Goal: Check status: Check status

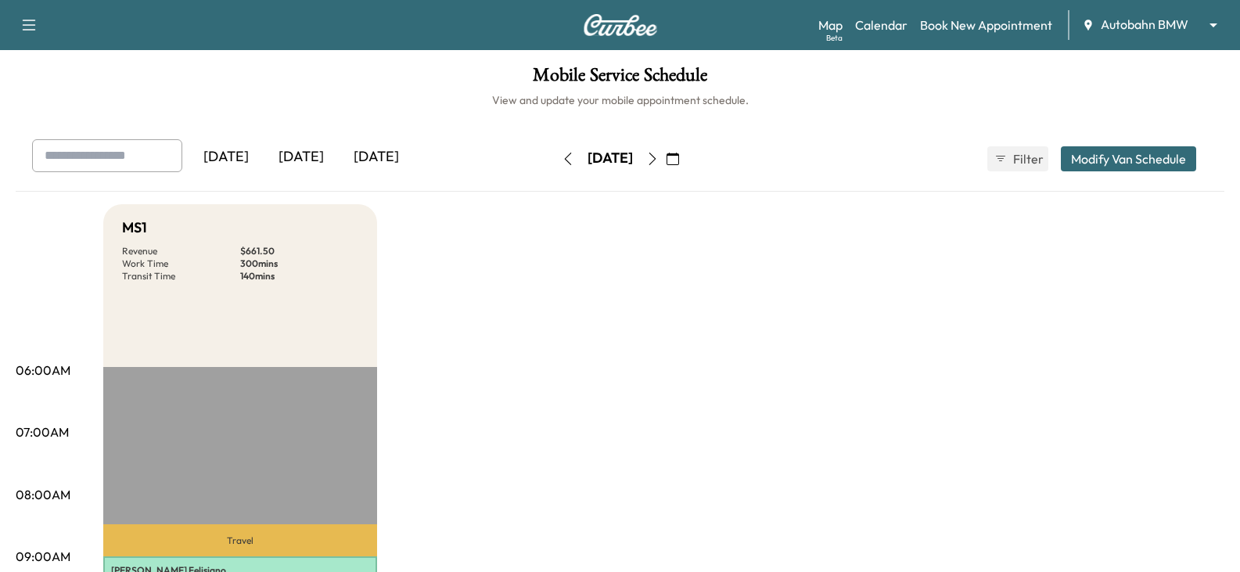
click at [347, 157] on div "[DATE]" at bounding box center [376, 157] width 75 height 36
click at [679, 158] on icon "button" at bounding box center [673, 159] width 13 height 13
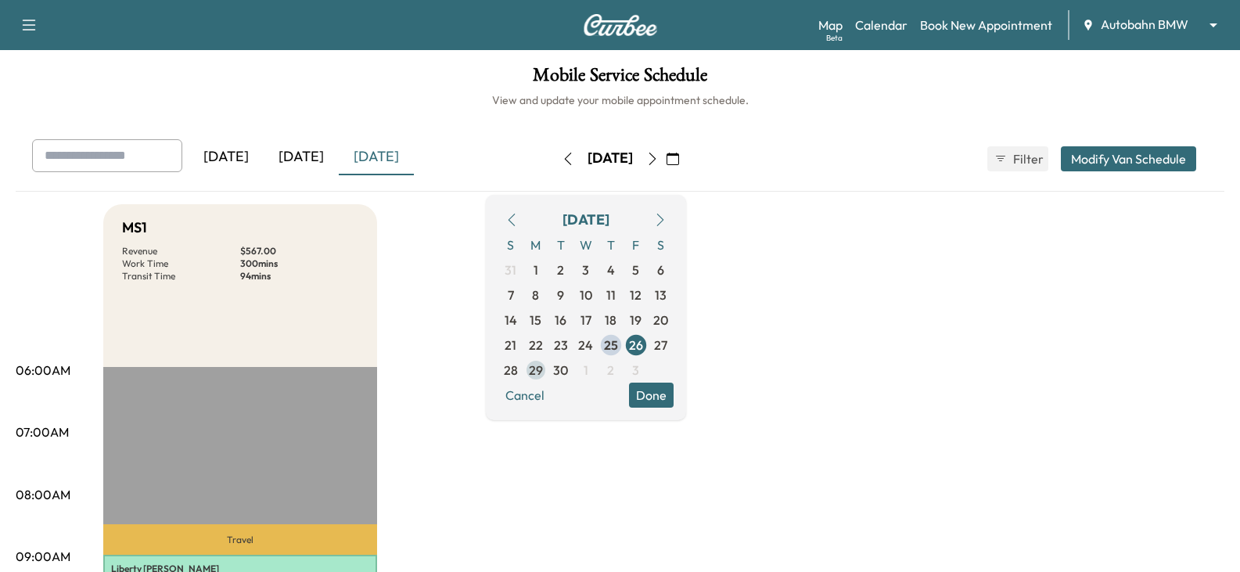
click at [543, 366] on span "29" at bounding box center [536, 370] width 14 height 19
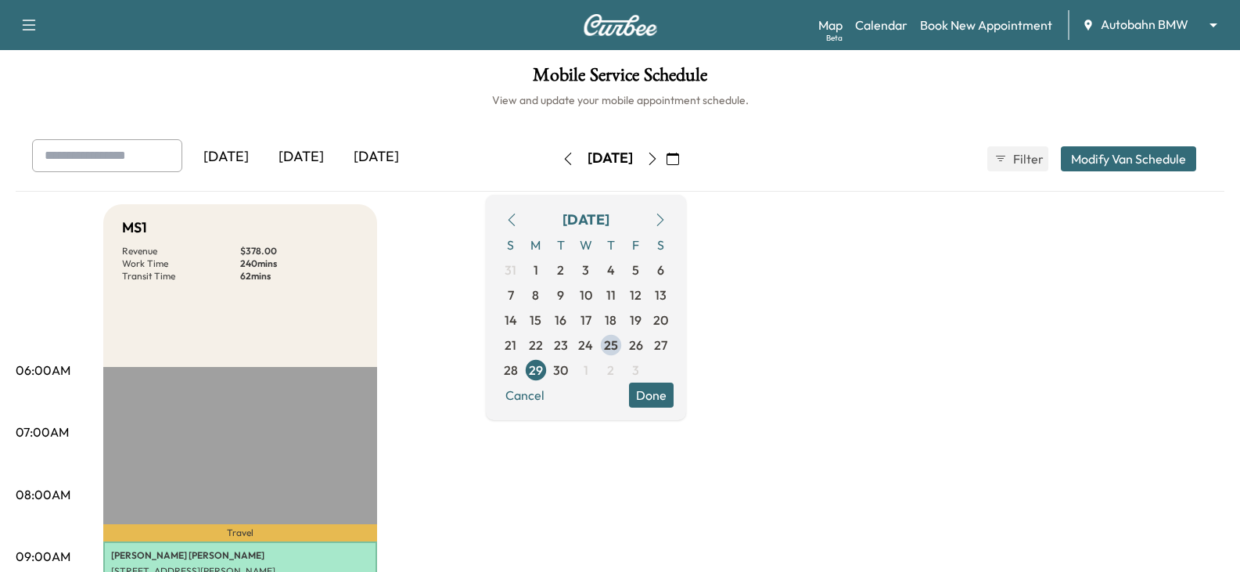
drag, startPoint x: 466, startPoint y: 299, endPoint x: 466, endPoint y: 286, distance: 12.5
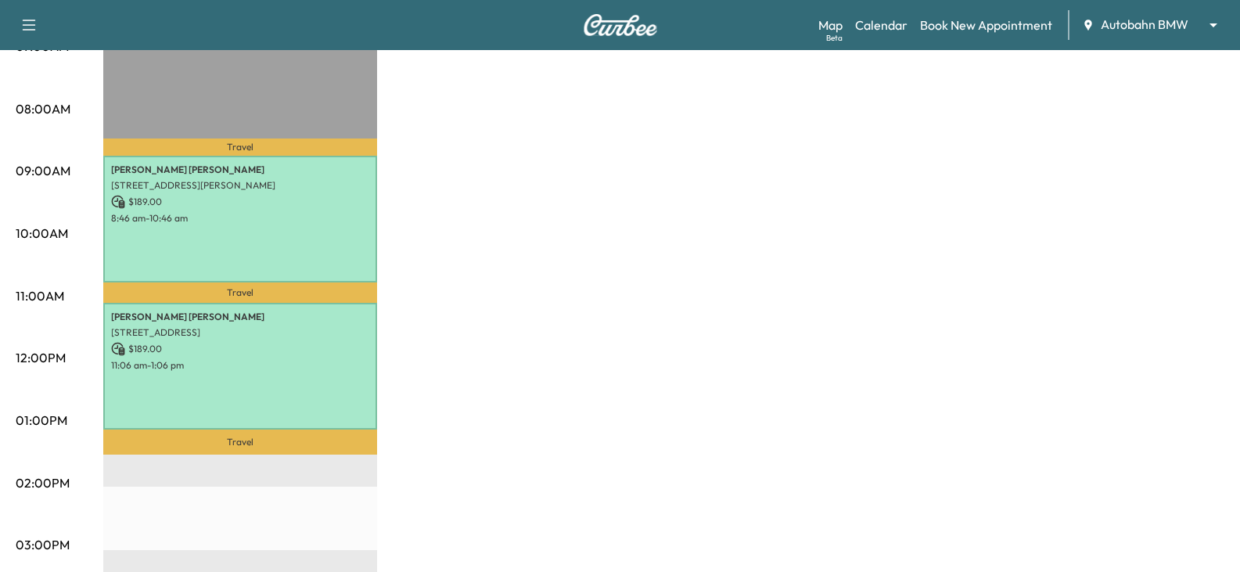
scroll to position [391, 0]
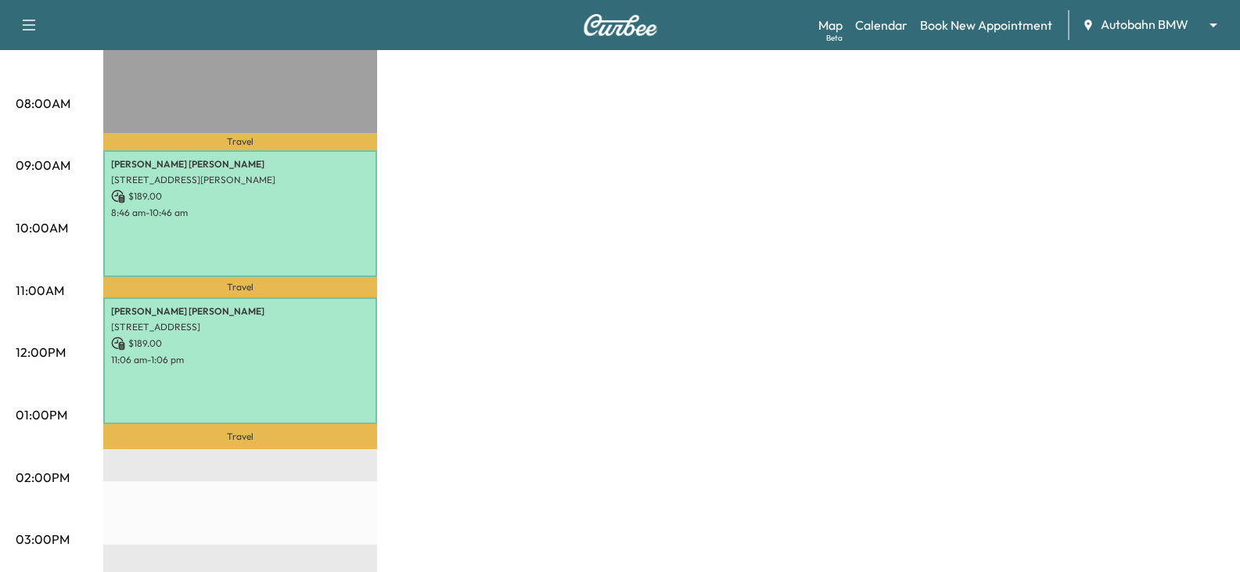
click at [445, 320] on div "MS1 Revenue $ 378.00 Work Time 240 mins Transit Time 62 mins Travel [PERSON_NAM…" at bounding box center [663, 400] width 1121 height 1174
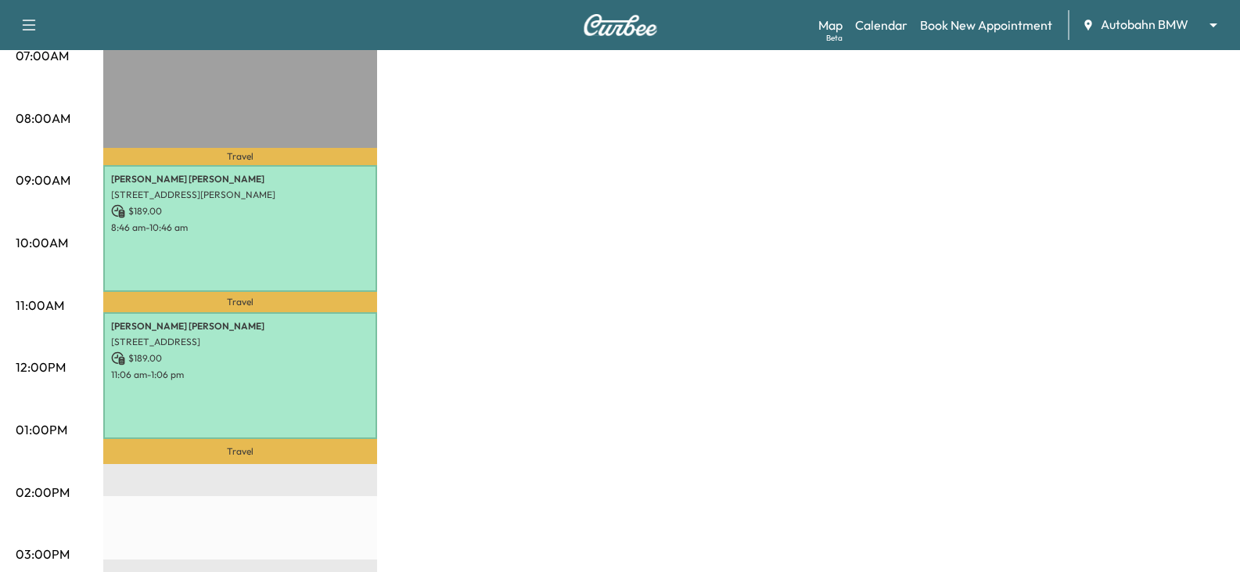
scroll to position [0, 0]
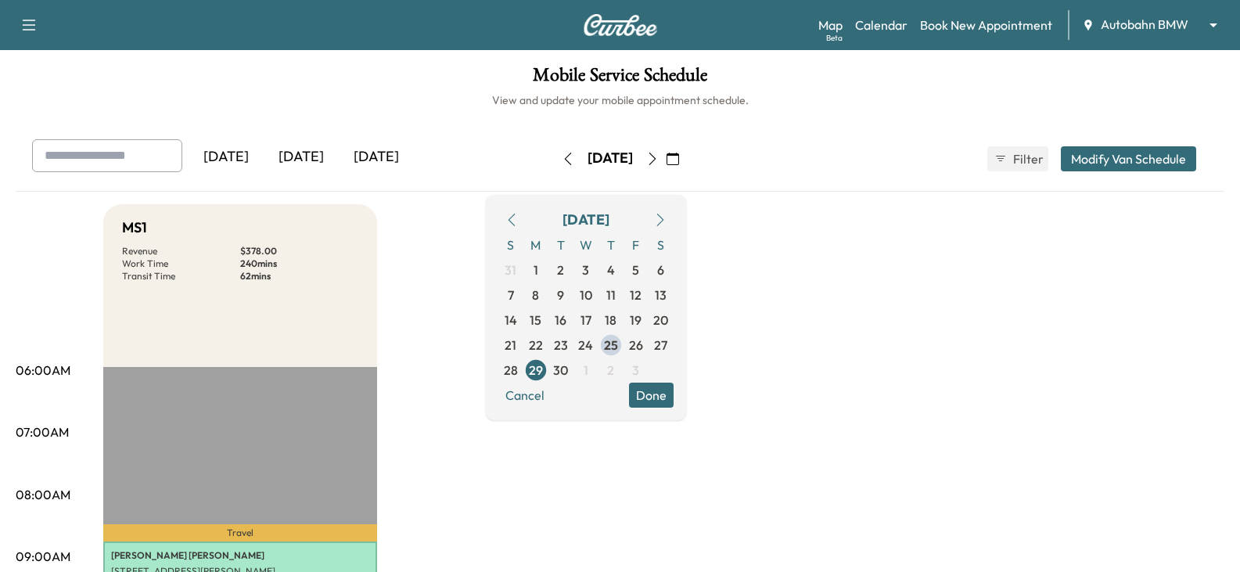
click at [393, 160] on div "[DATE]" at bounding box center [376, 157] width 75 height 36
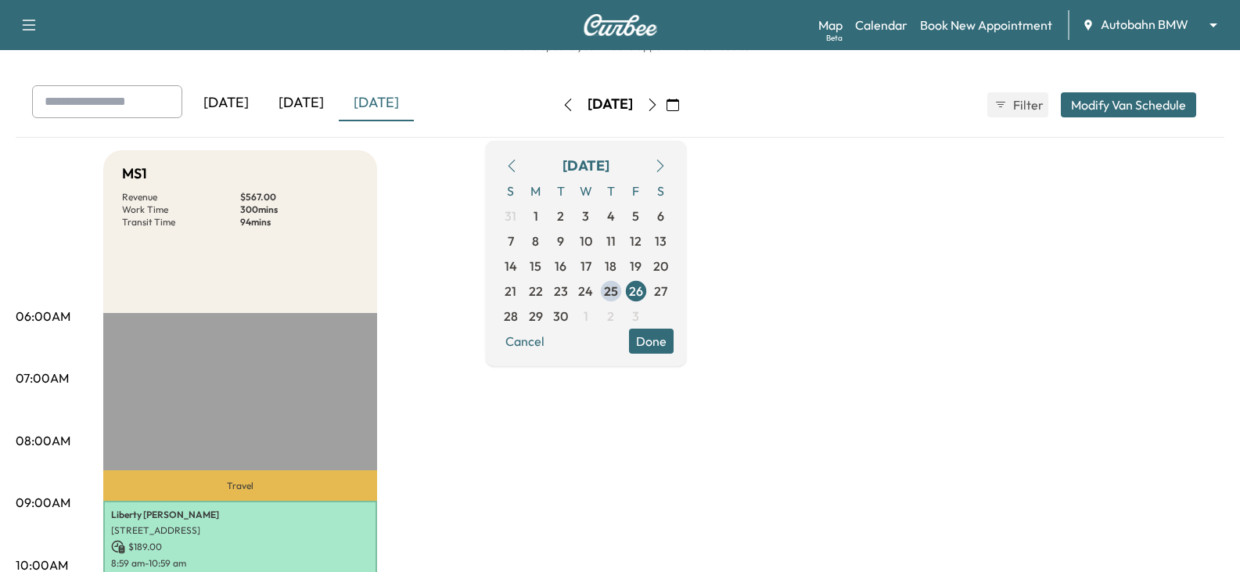
scroll to position [78, 0]
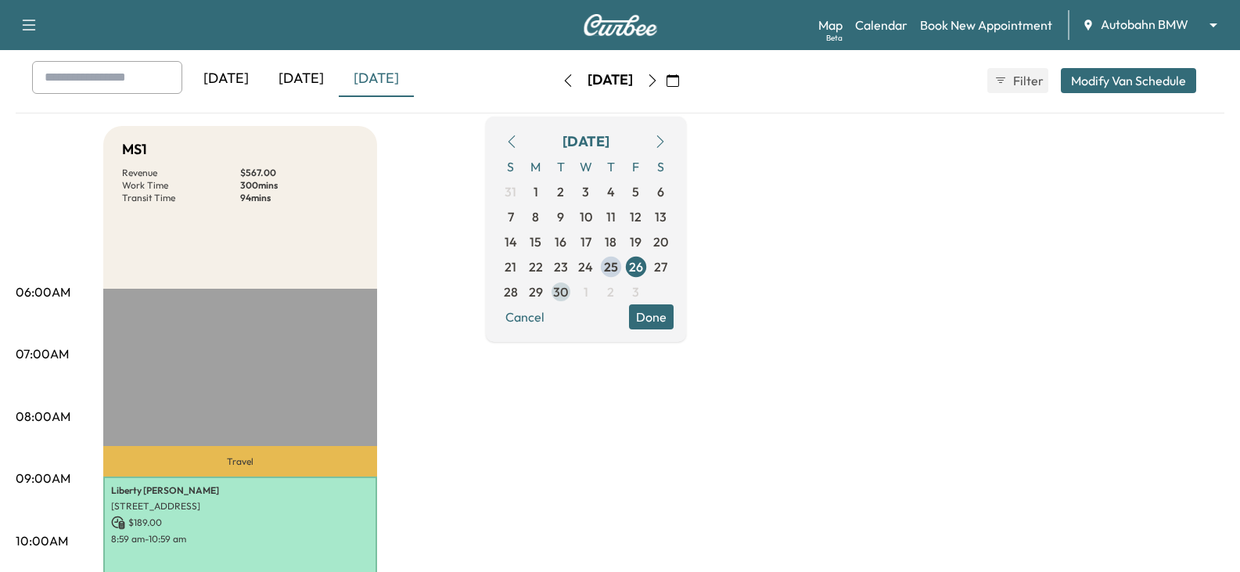
click at [574, 294] on span "30" at bounding box center [561, 291] width 25 height 25
